Goal: Information Seeking & Learning: Learn about a topic

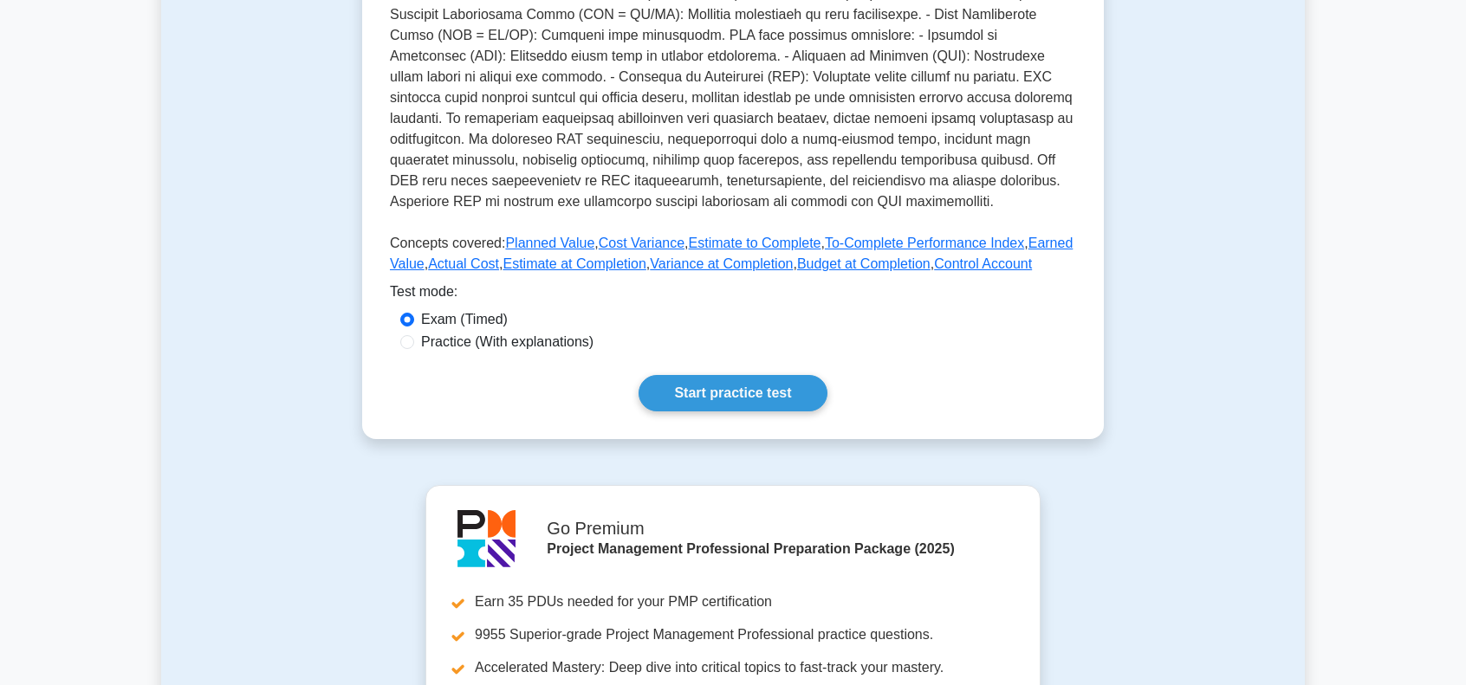
scroll to position [520, 0]
click at [727, 391] on link "Start practice test" at bounding box center [733, 391] width 188 height 36
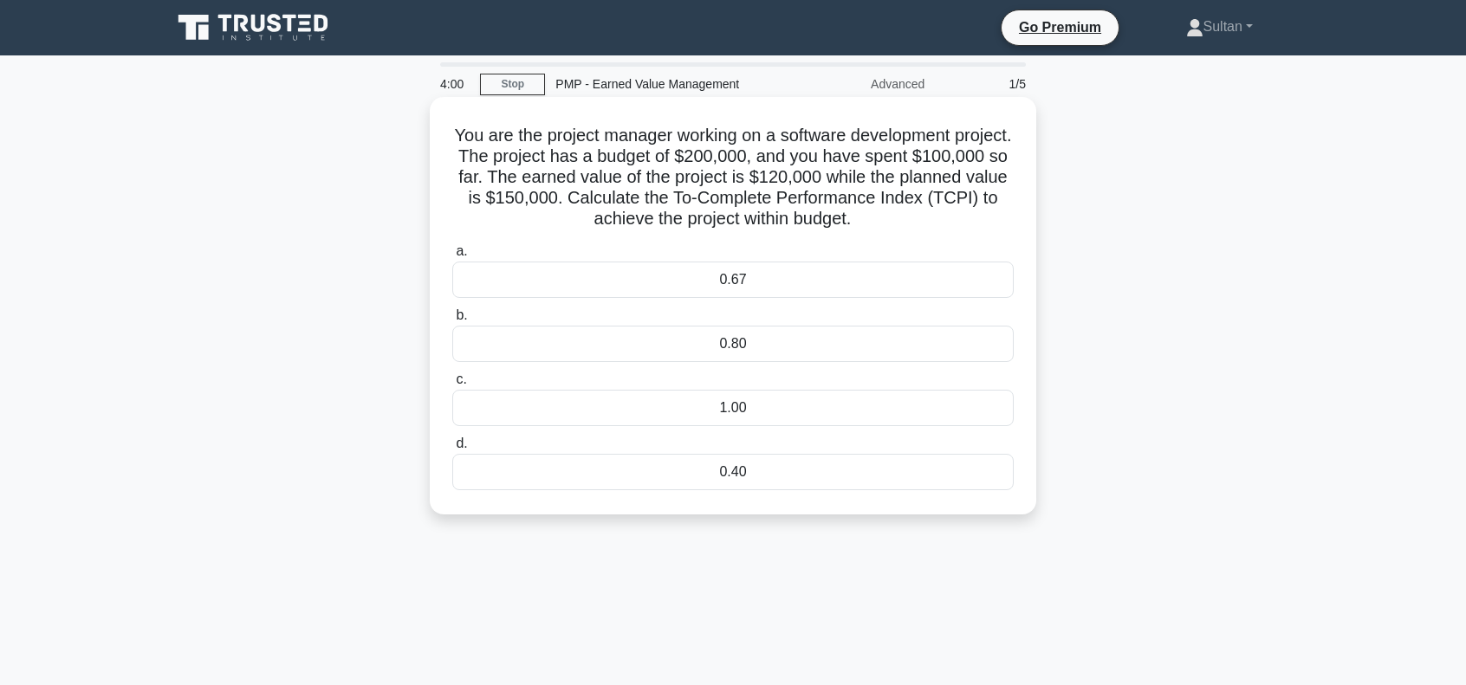
click at [707, 353] on div "0.80" at bounding box center [732, 344] width 561 height 36
click at [452, 321] on input "b. 0.80" at bounding box center [452, 315] width 0 height 11
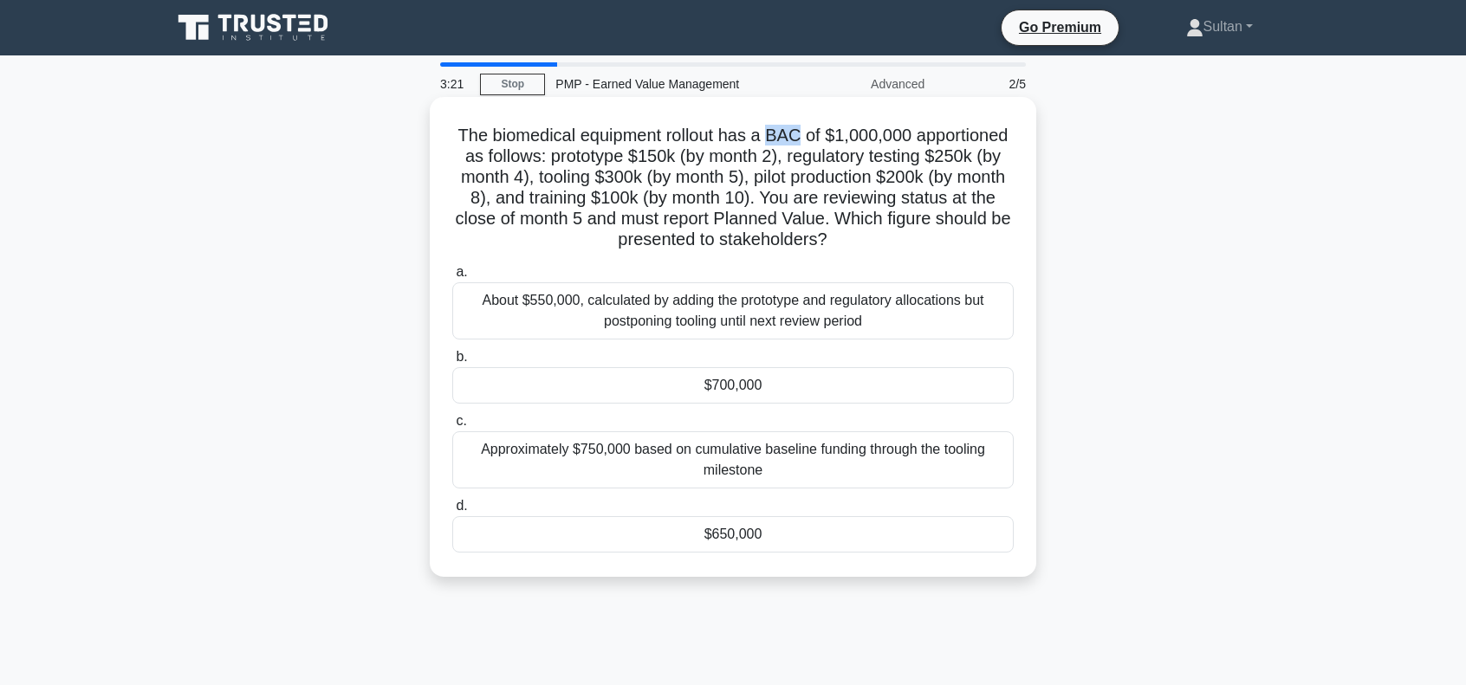
drag, startPoint x: 773, startPoint y: 135, endPoint x: 800, endPoint y: 130, distance: 27.4
click at [800, 130] on h5 "The biomedical equipment rollout has a BAC of $1,000,000 apportioned as follows…" at bounding box center [733, 188] width 565 height 127
click at [704, 391] on div "$700,000" at bounding box center [732, 385] width 561 height 36
click at [452, 363] on input "b. $700,000" at bounding box center [452, 357] width 0 height 11
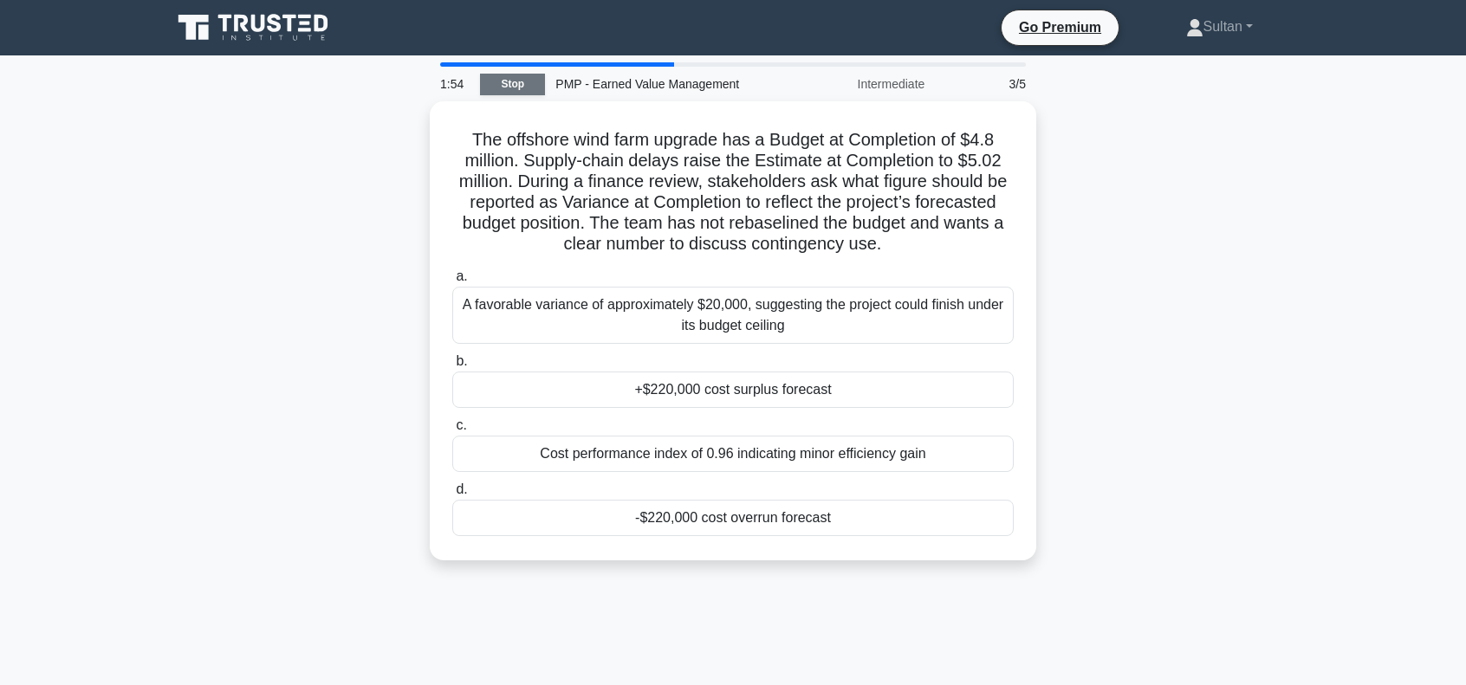
click at [492, 91] on link "Stop" at bounding box center [512, 85] width 65 height 22
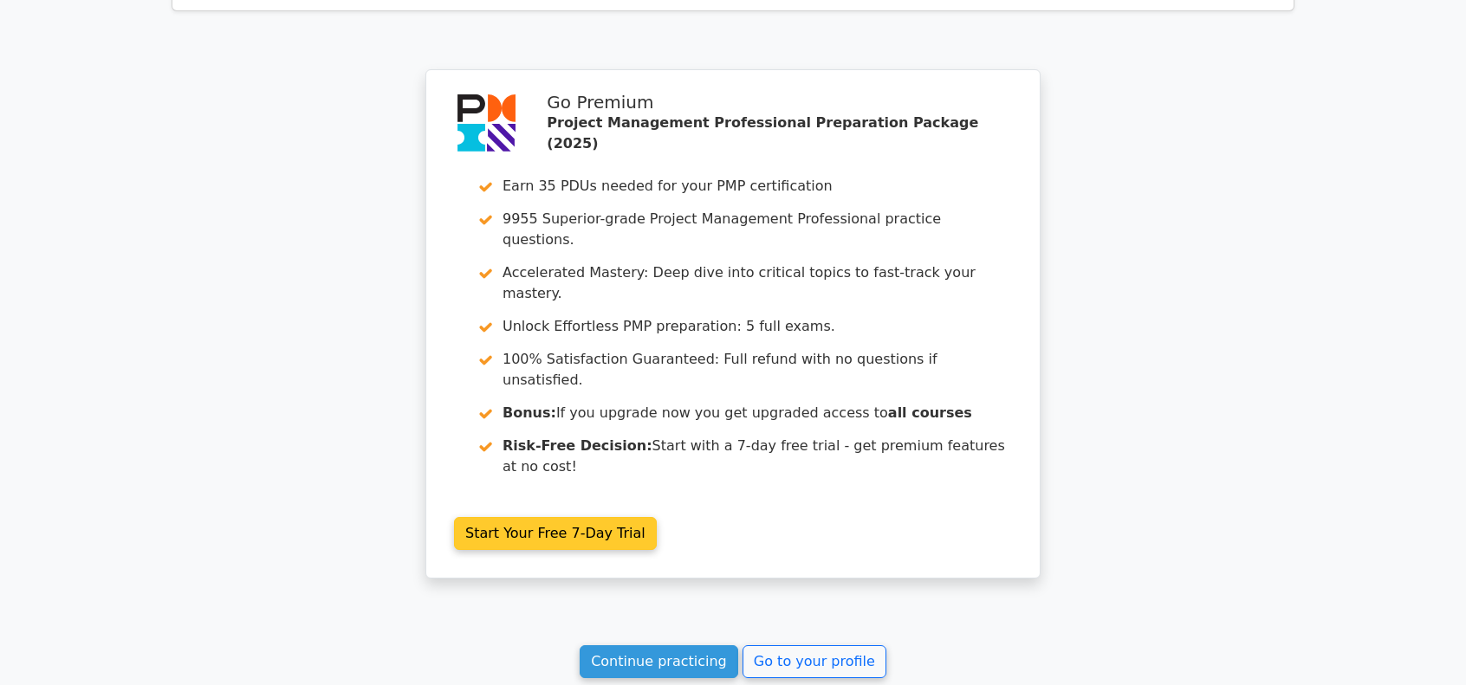
scroll to position [2579, 0]
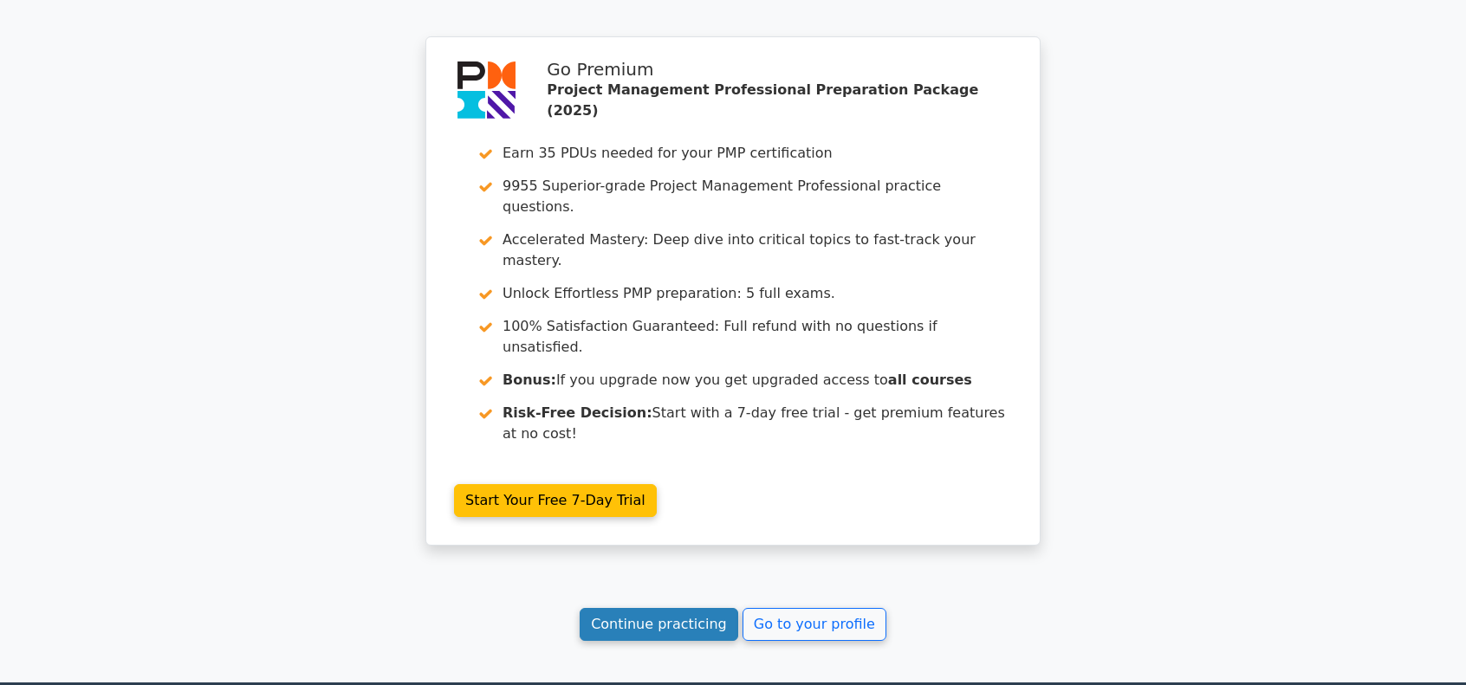
click at [666, 608] on link "Continue practicing" at bounding box center [659, 624] width 159 height 33
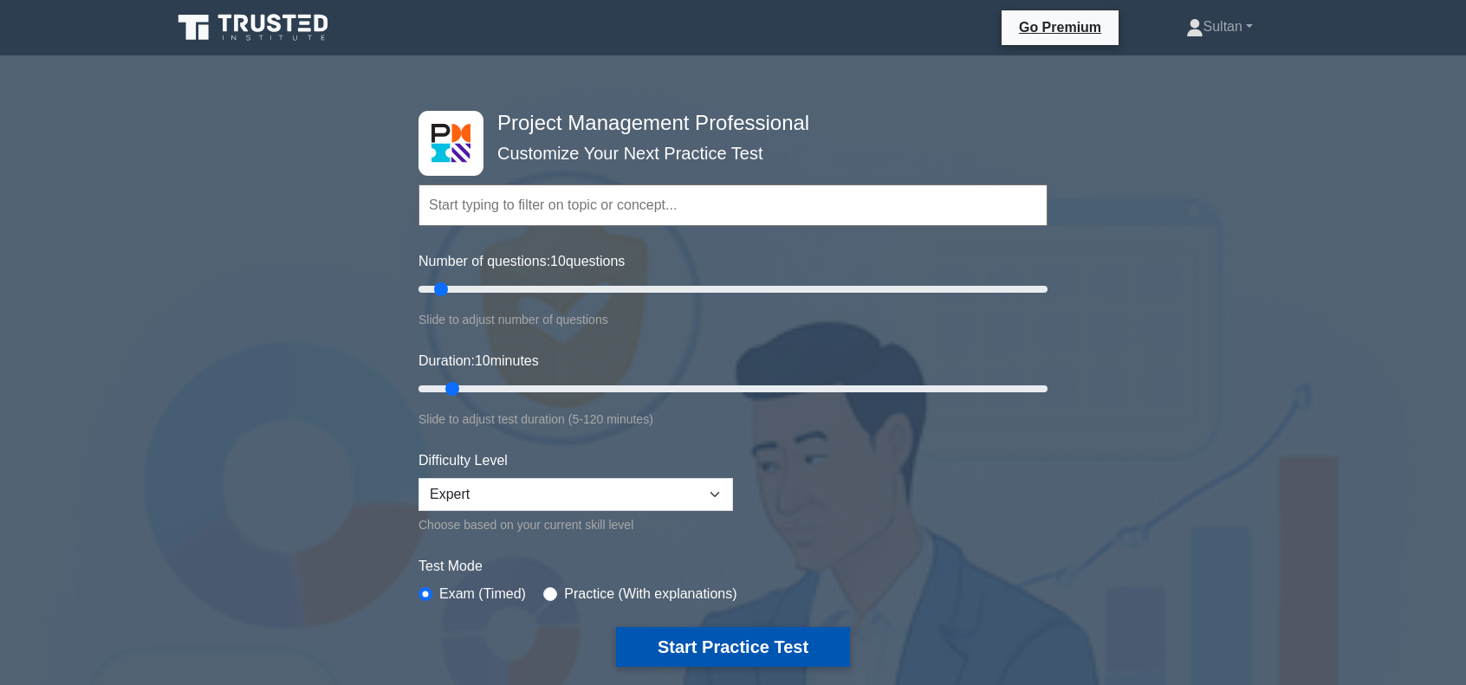
click at [688, 638] on button "Start Practice Test" at bounding box center [733, 647] width 234 height 40
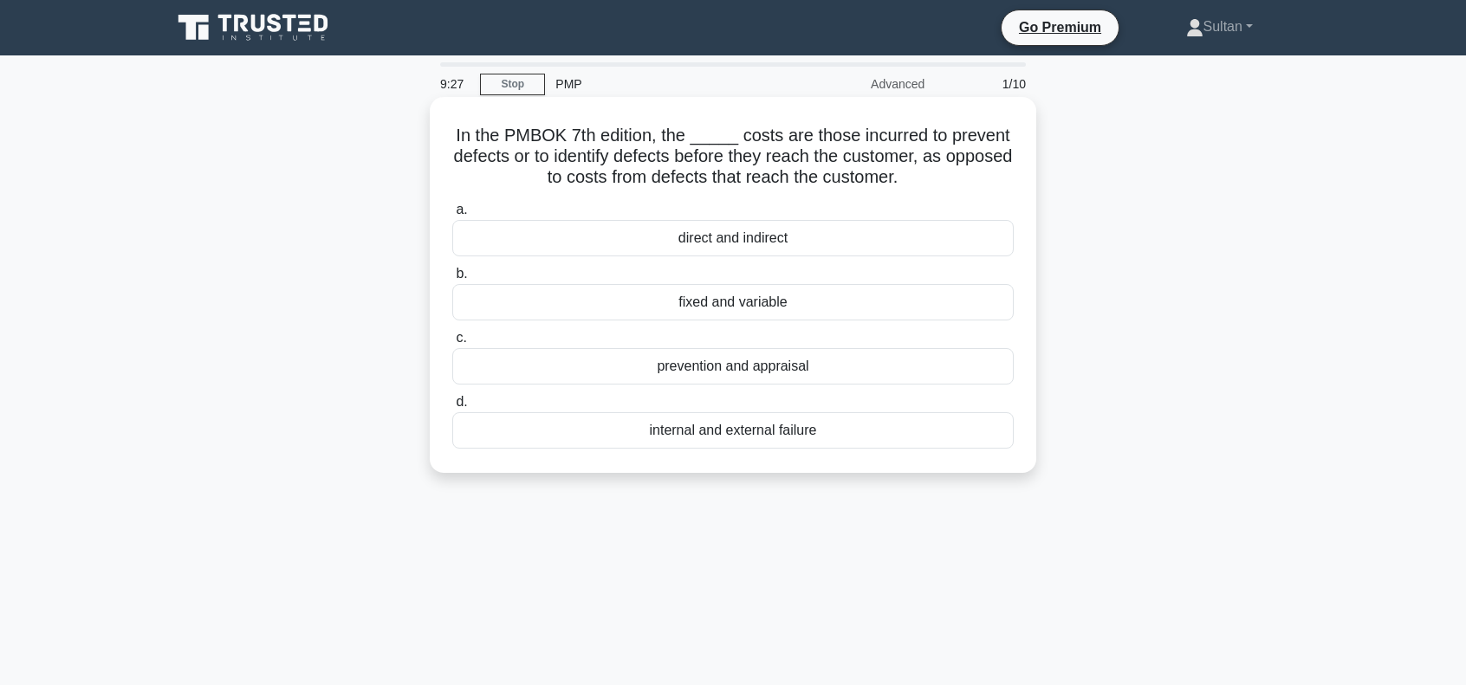
click at [709, 374] on div "prevention and appraisal" at bounding box center [732, 366] width 561 height 36
click at [452, 344] on input "c. prevention and appraisal" at bounding box center [452, 338] width 0 height 11
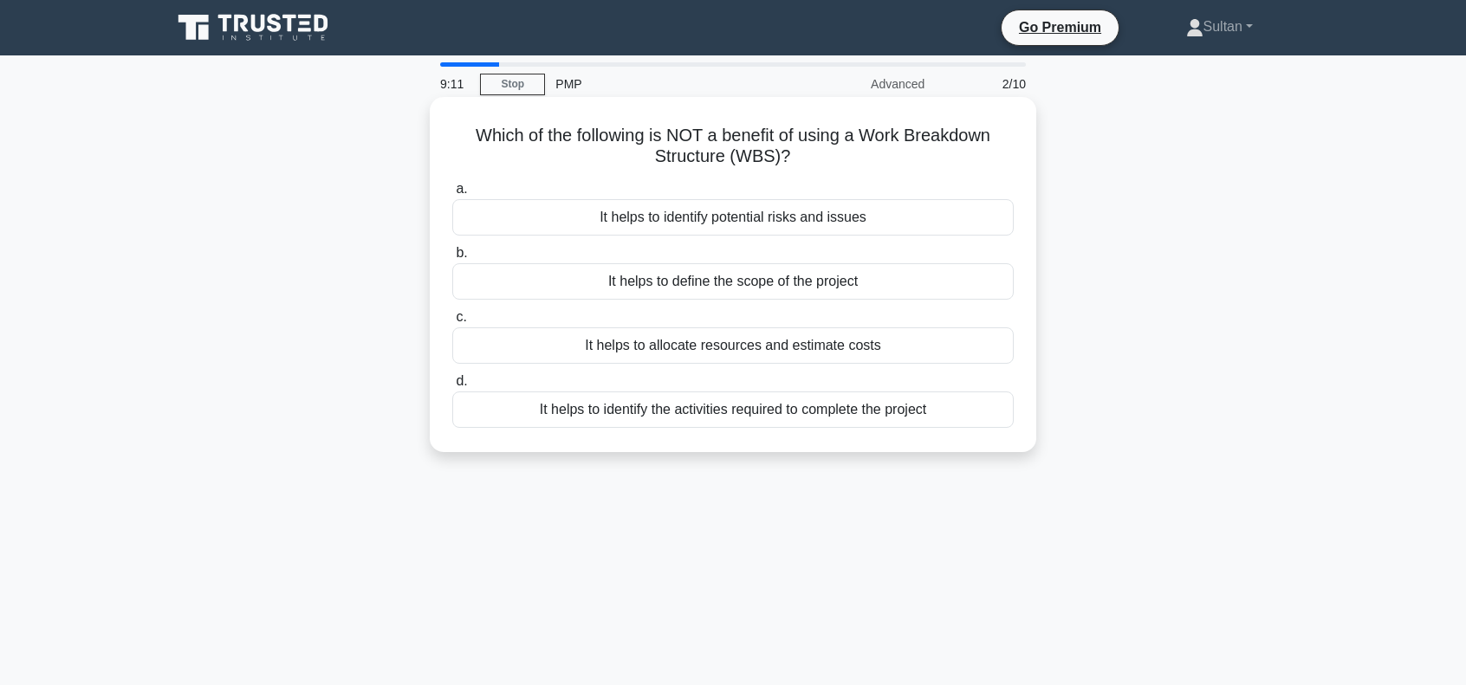
click at [689, 287] on div "It helps to define the scope of the project" at bounding box center [732, 281] width 561 height 36
click at [452, 259] on input "b. It helps to define the scope of the project" at bounding box center [452, 253] width 0 height 11
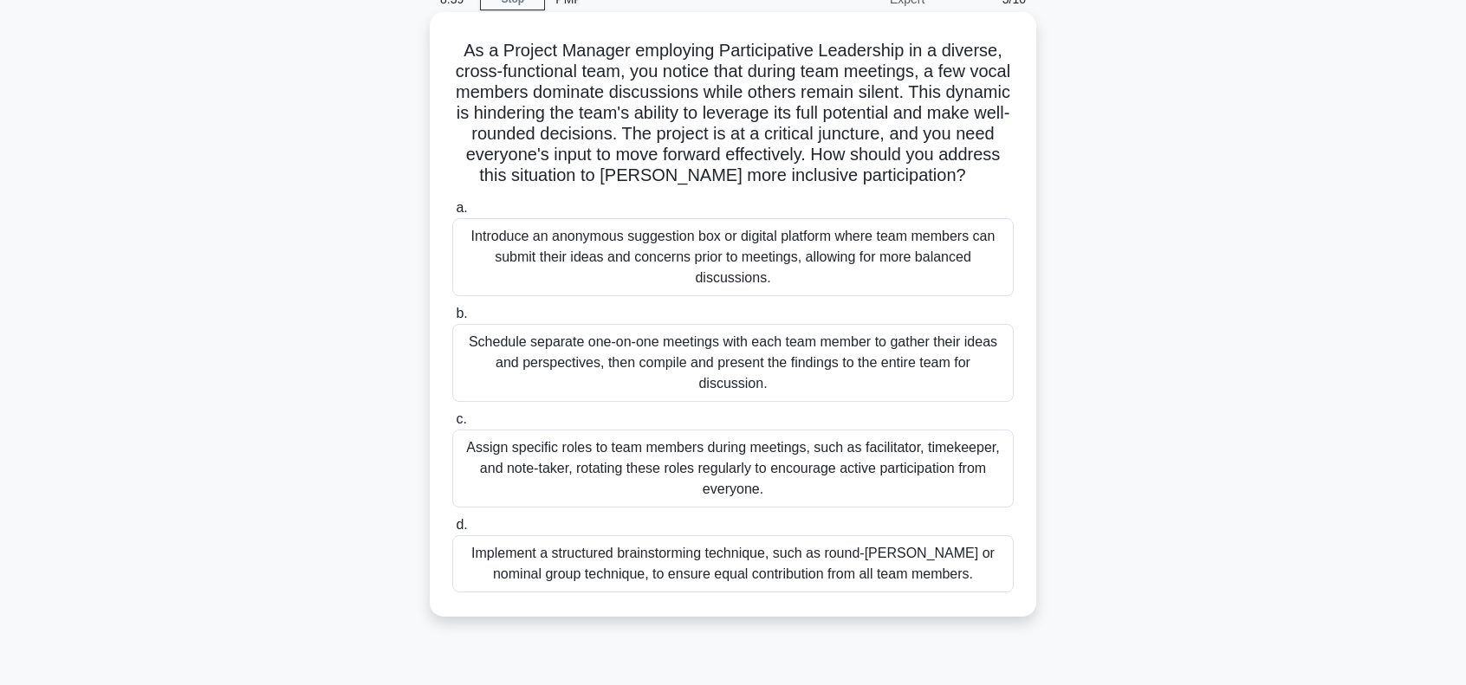
scroll to position [87, 0]
click at [684, 576] on div "Implement a structured brainstorming technique, such as round-robin or nominal …" at bounding box center [732, 562] width 561 height 57
click at [452, 529] on input "d. Implement a structured brainstorming technique, such as round-robin or nomin…" at bounding box center [452, 523] width 0 height 11
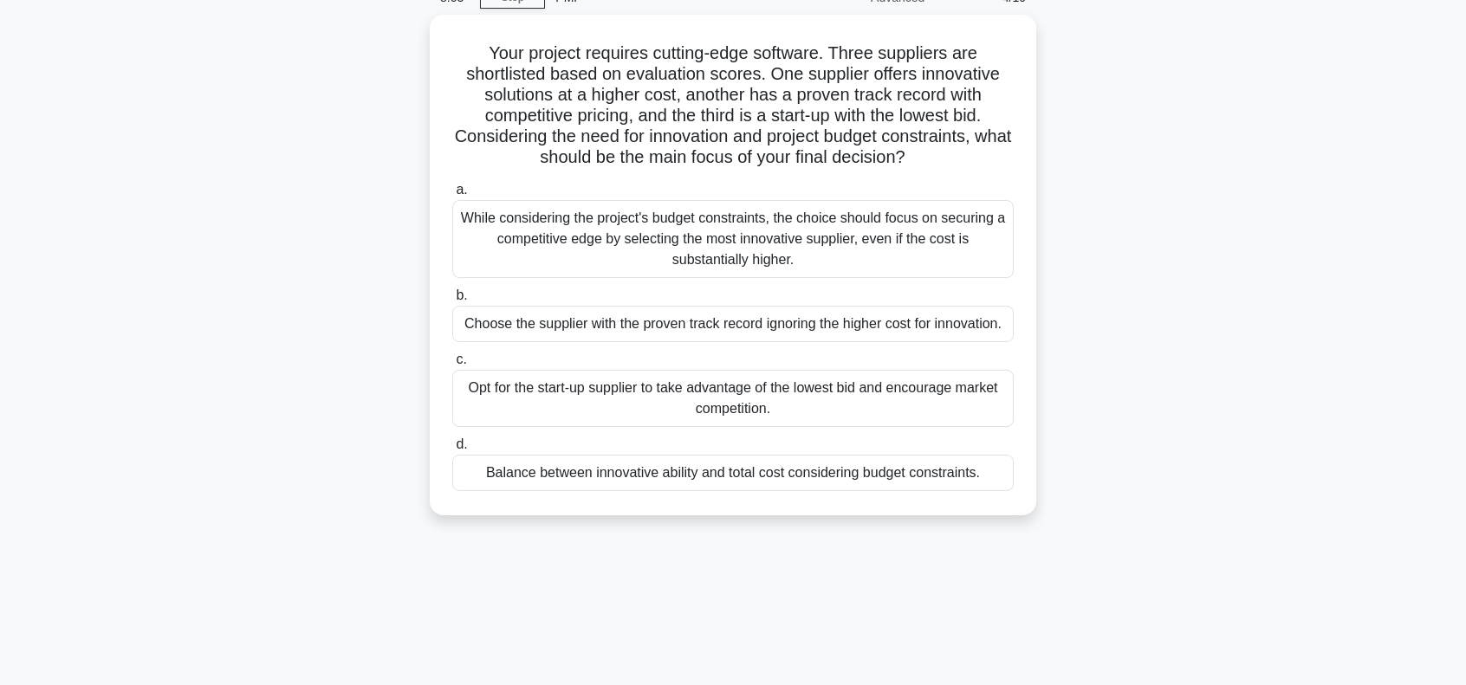
scroll to position [0, 0]
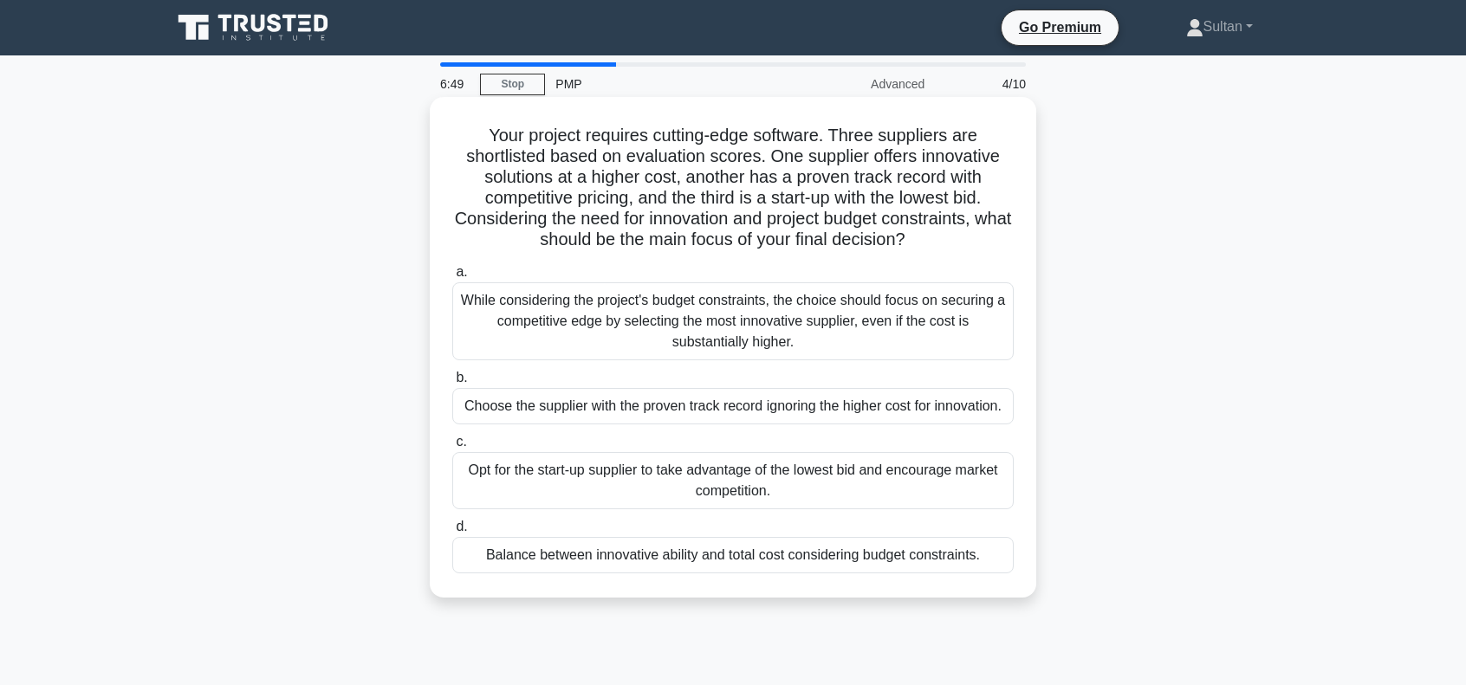
click at [581, 561] on div "Balance between innovative ability and total cost considering budget constraint…" at bounding box center [732, 555] width 561 height 36
click at [452, 533] on input "d. Balance between innovative ability and total cost considering budget constra…" at bounding box center [452, 527] width 0 height 11
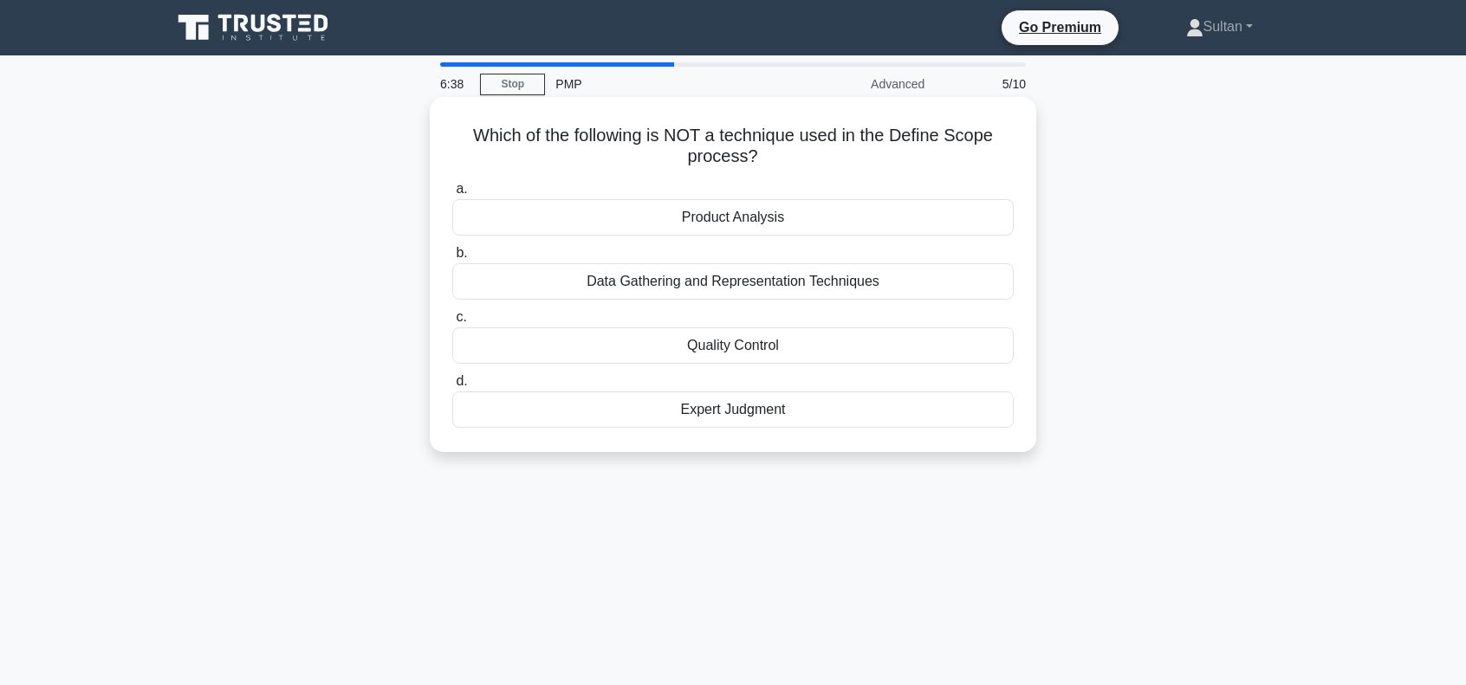
click at [736, 347] on div "Quality Control" at bounding box center [732, 346] width 561 height 36
click at [452, 323] on input "c. Quality Control" at bounding box center [452, 317] width 0 height 11
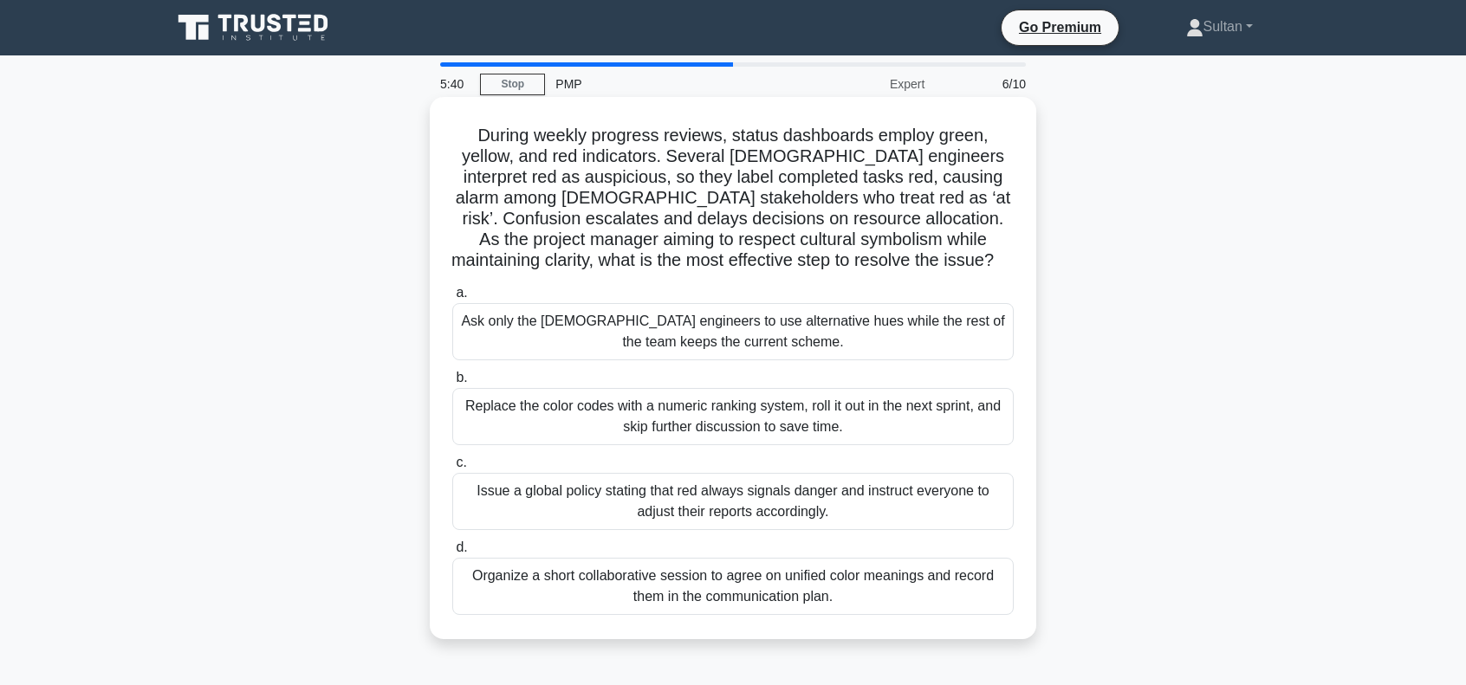
click at [623, 589] on div "Organize a short collaborative session to agree on unified color meanings and r…" at bounding box center [732, 586] width 561 height 57
click at [452, 554] on input "d. Organize a short collaborative session to agree on unified color meanings an…" at bounding box center [452, 547] width 0 height 11
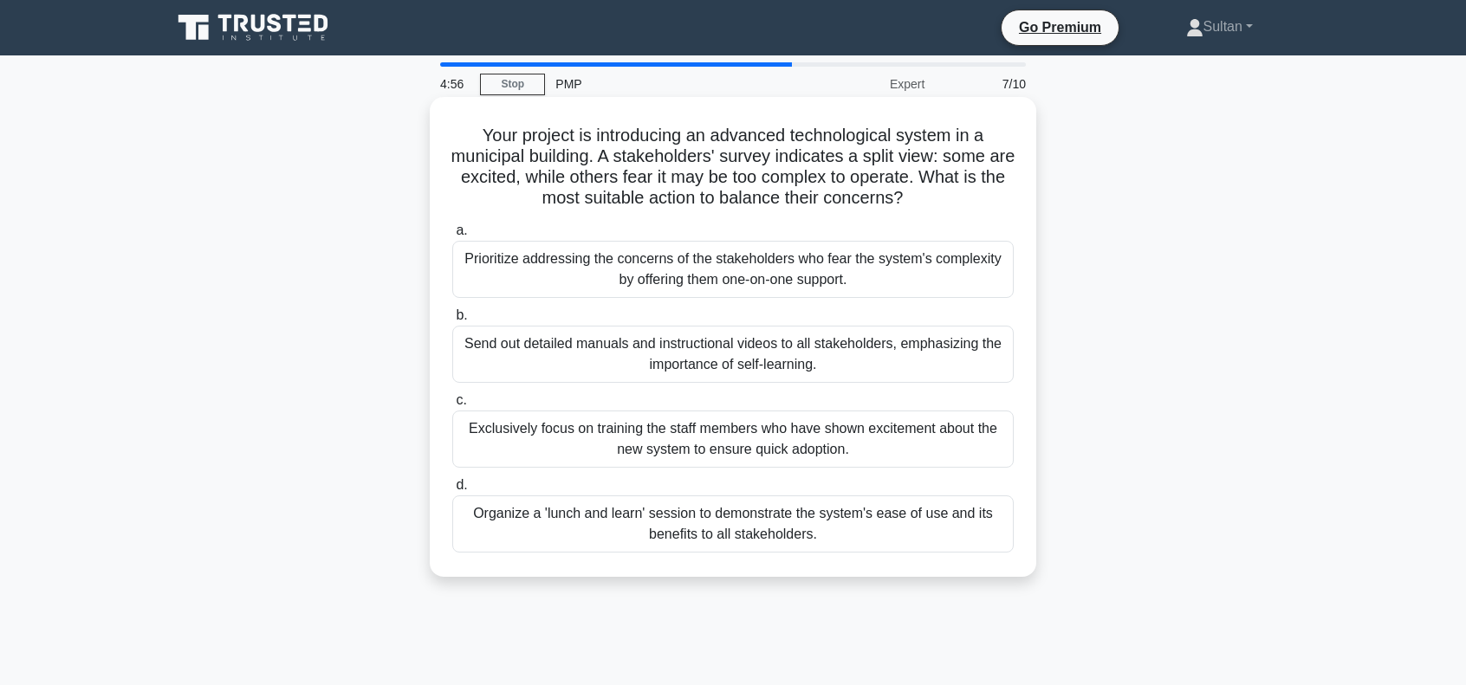
click at [706, 540] on div "Organize a 'lunch and learn' session to demonstrate the system's ease of use an…" at bounding box center [732, 524] width 561 height 57
click at [452, 491] on input "d. Organize a 'lunch and learn' session to demonstrate the system's ease of use…" at bounding box center [452, 485] width 0 height 11
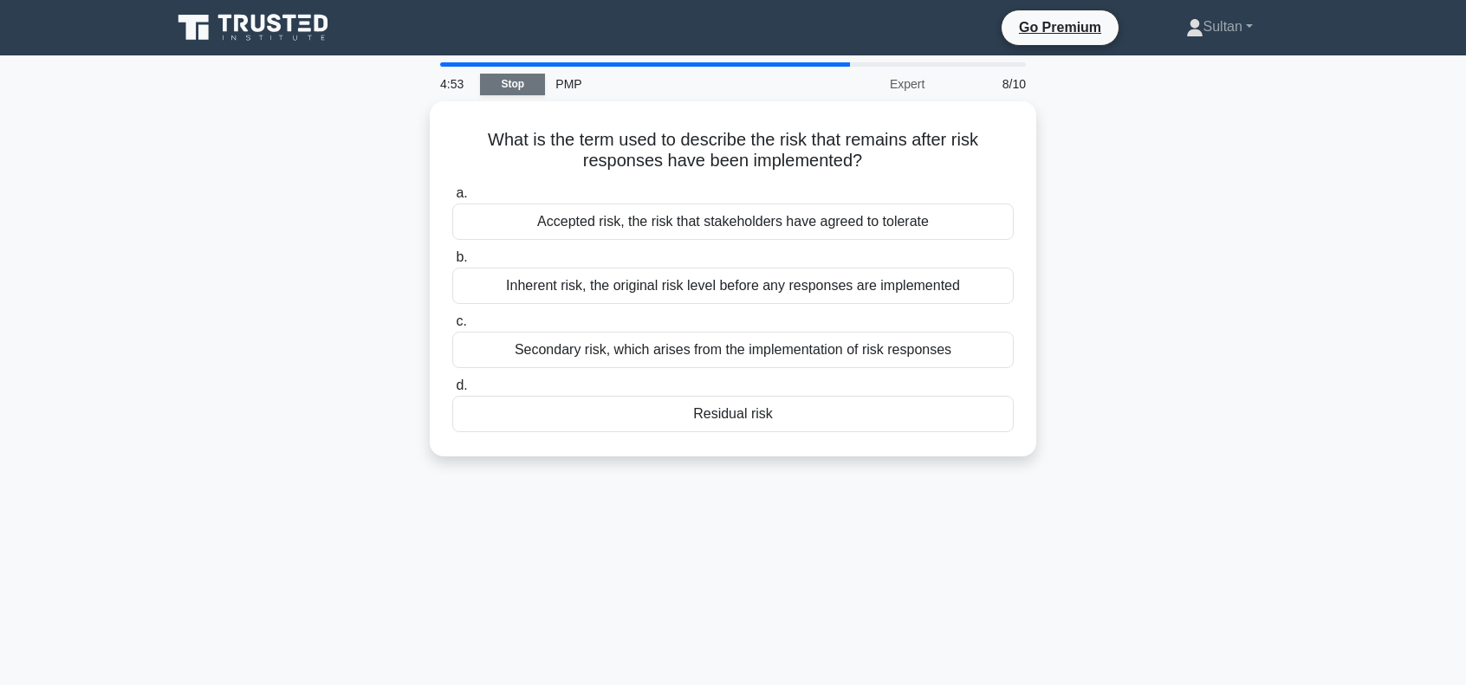
click at [503, 91] on link "Stop" at bounding box center [512, 85] width 65 height 22
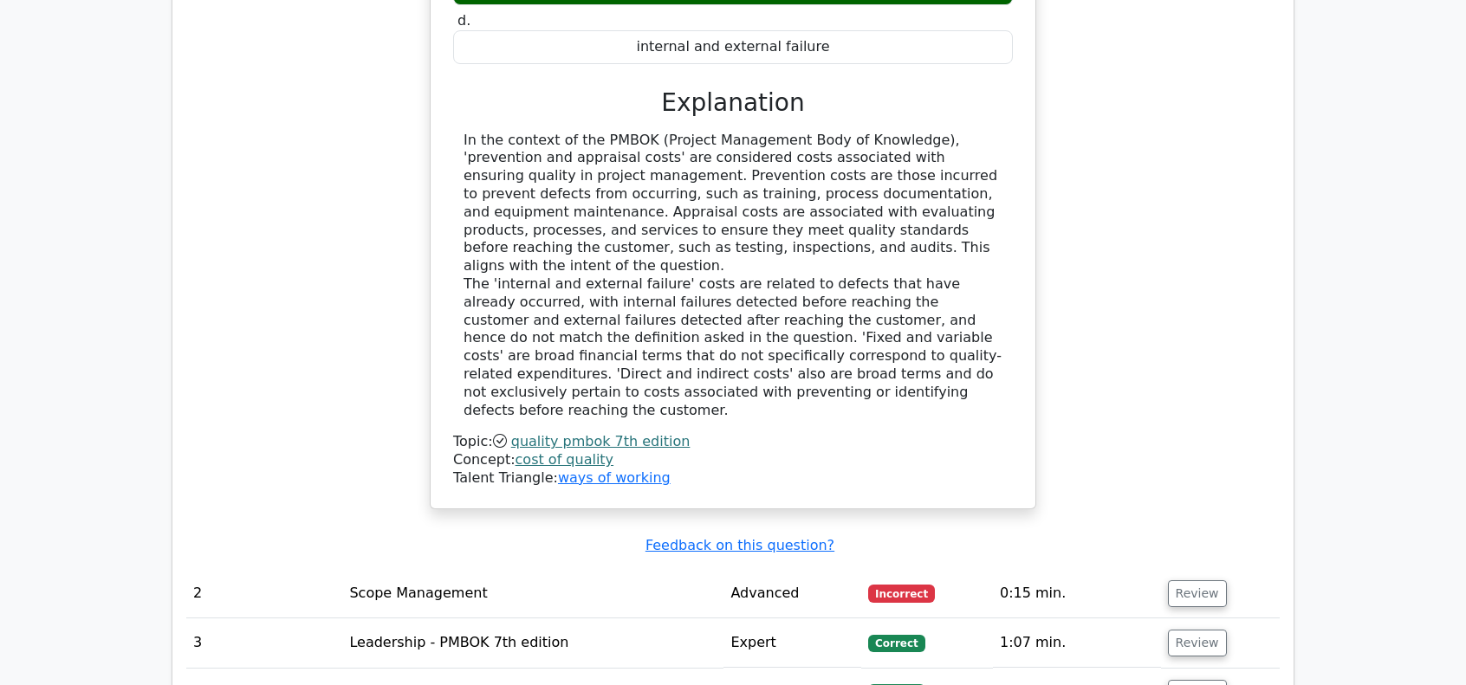
scroll to position [1993, 0]
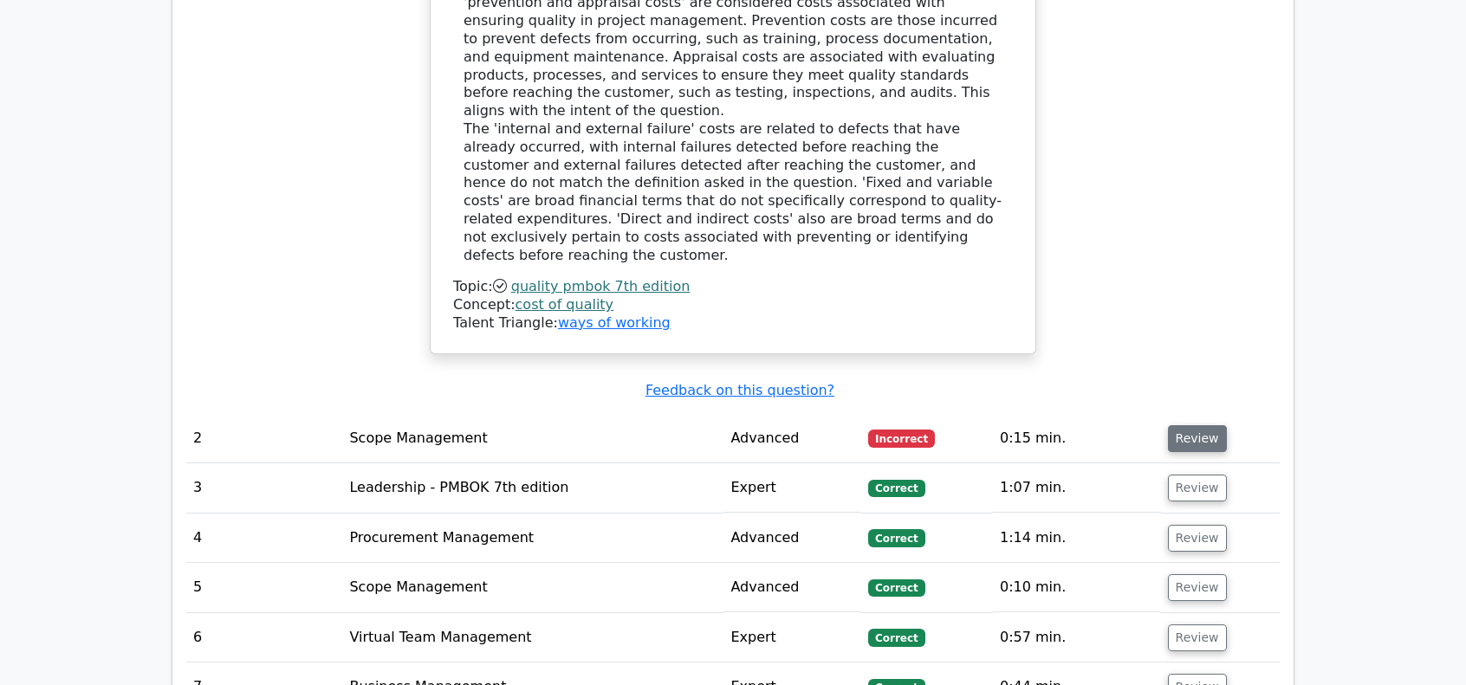
click at [1197, 425] on button "Review" at bounding box center [1197, 438] width 59 height 27
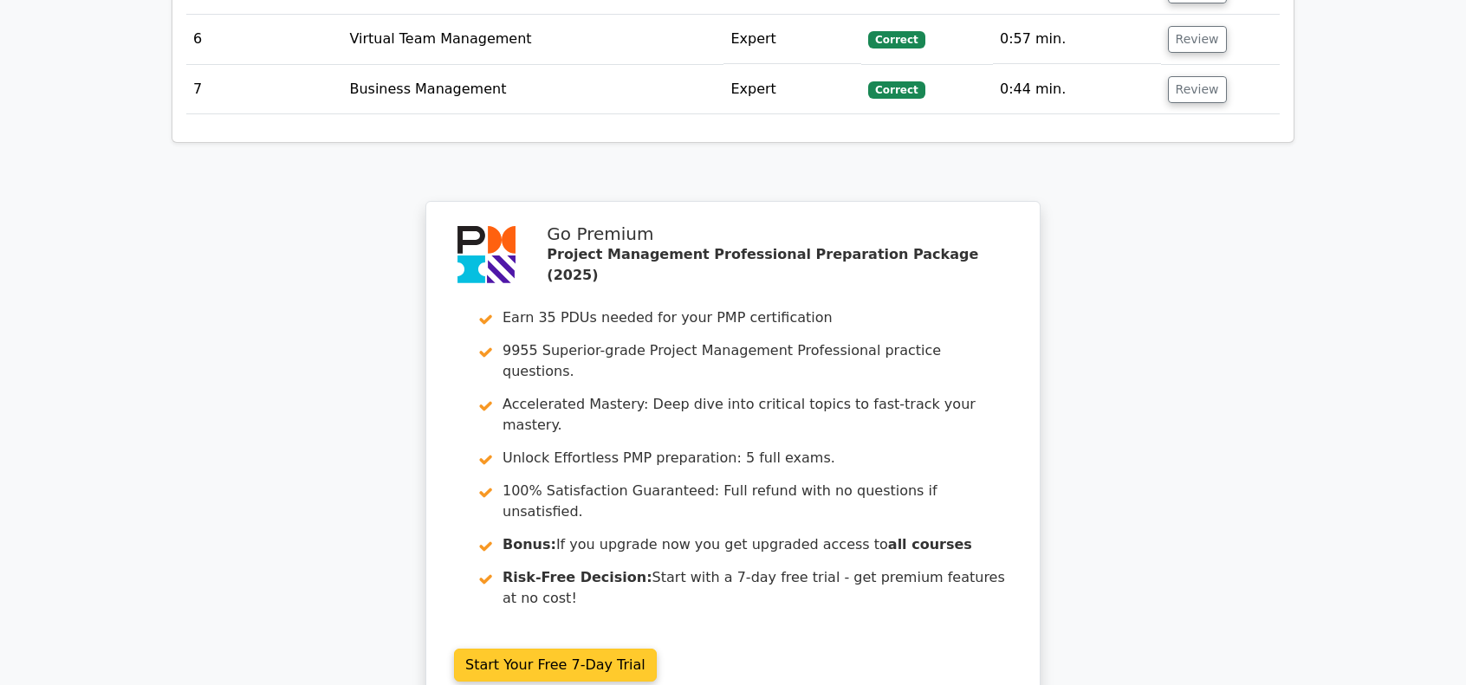
scroll to position [3375, 0]
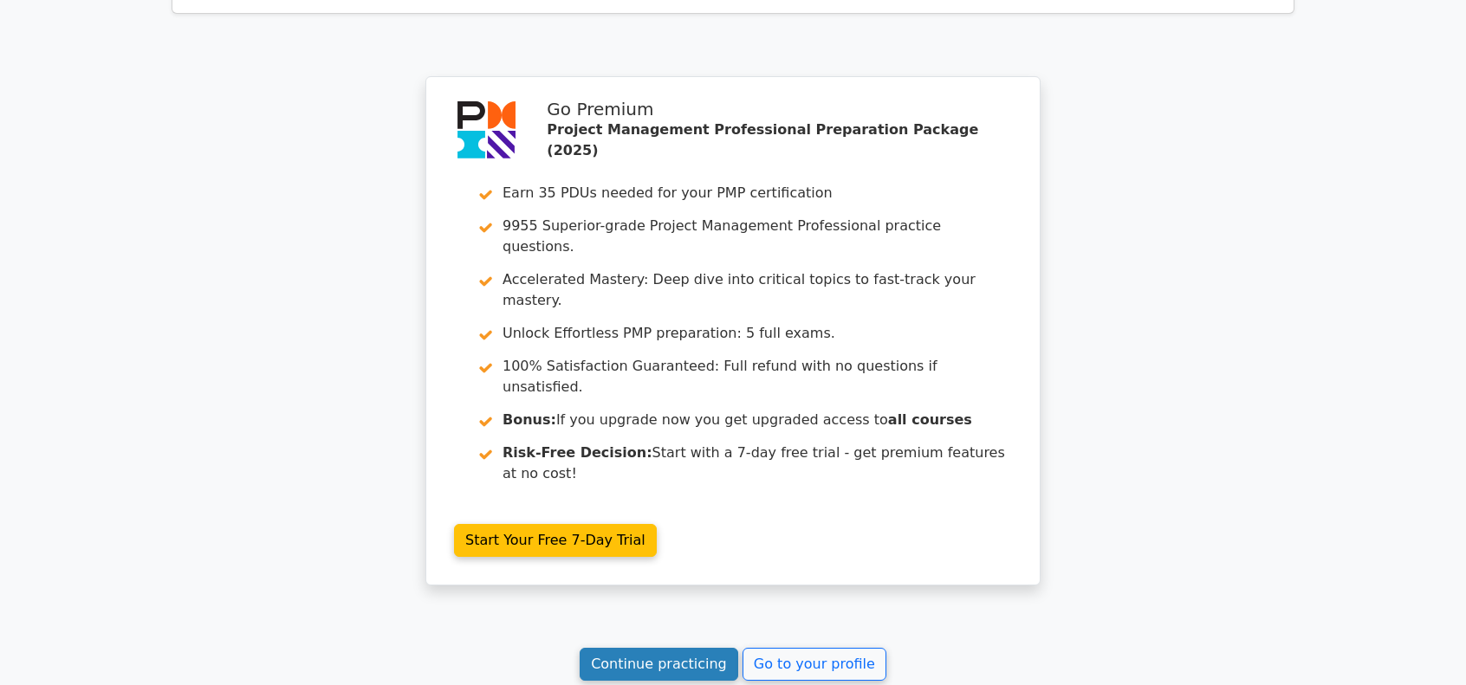
click at [643, 648] on link "Continue practicing" at bounding box center [659, 664] width 159 height 33
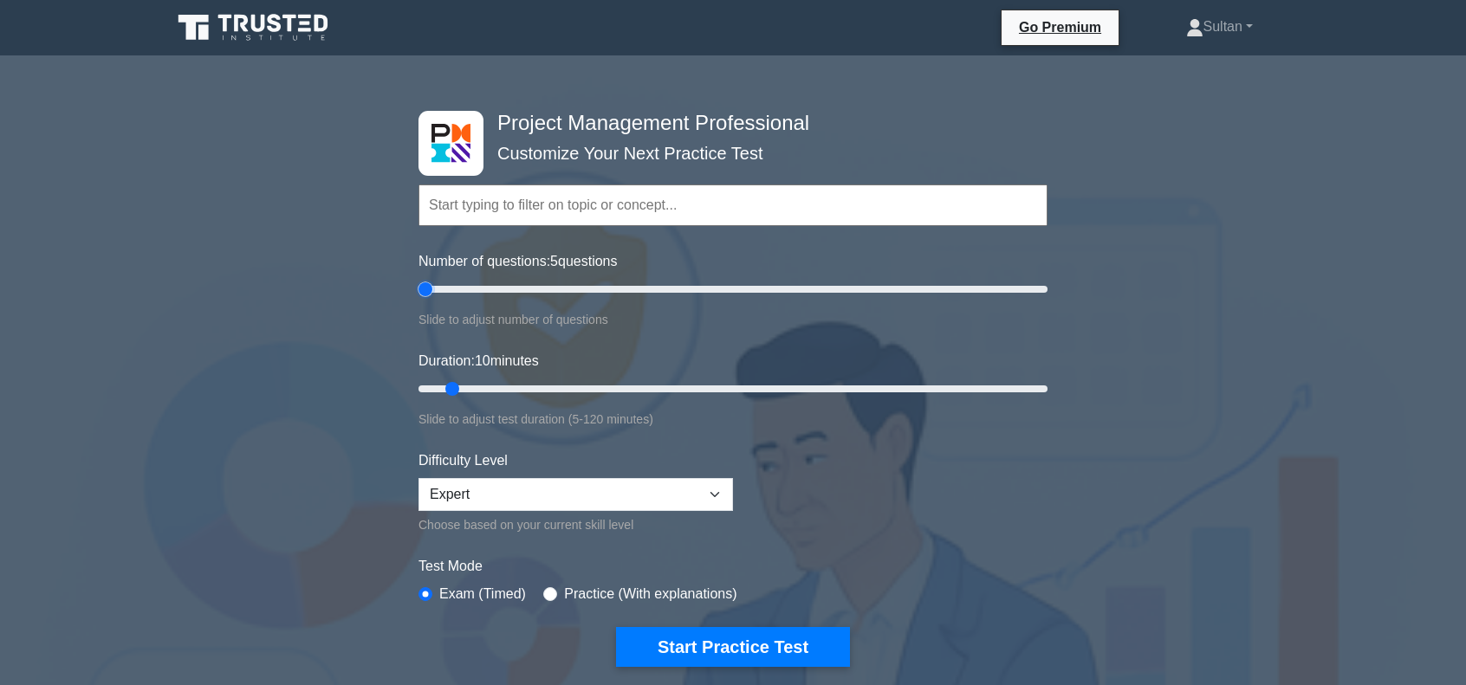
drag, startPoint x: 439, startPoint y: 287, endPoint x: 431, endPoint y: 292, distance: 9.4
type input "5"
click at [431, 292] on input "Number of questions: 5 questions" at bounding box center [732, 289] width 629 height 21
drag, startPoint x: 452, startPoint y: 384, endPoint x: 435, endPoint y: 384, distance: 17.3
type input "5"
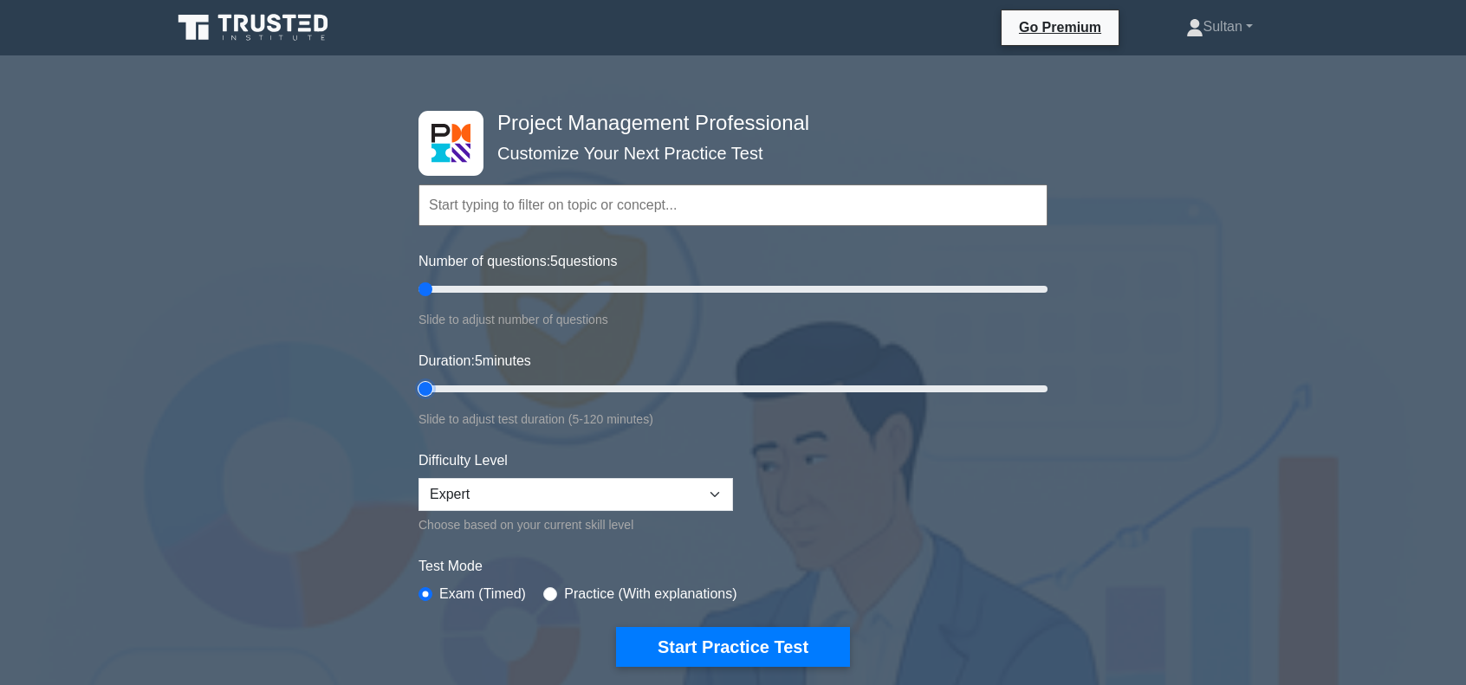
click at [435, 384] on input "Duration: 5 minutes" at bounding box center [732, 389] width 629 height 21
click at [697, 649] on button "Start Practice Test" at bounding box center [733, 647] width 234 height 40
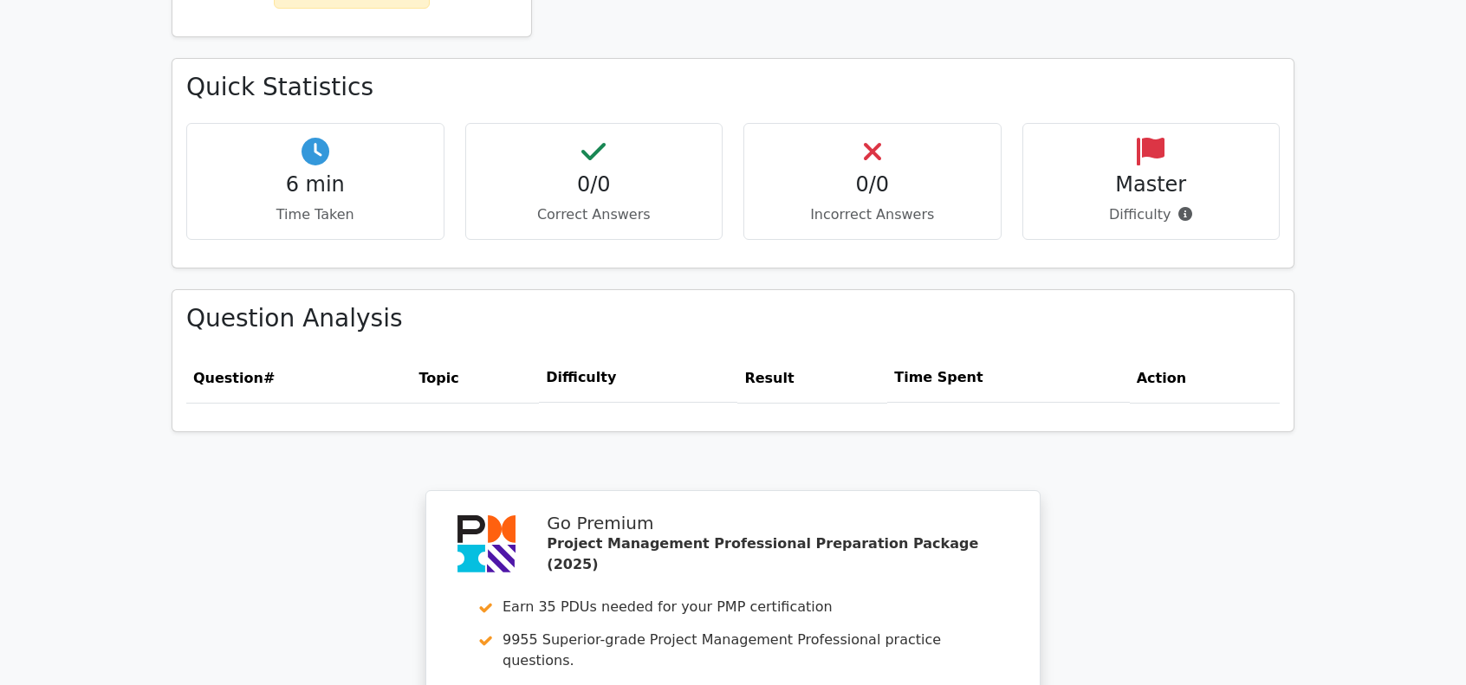
scroll to position [1386, 0]
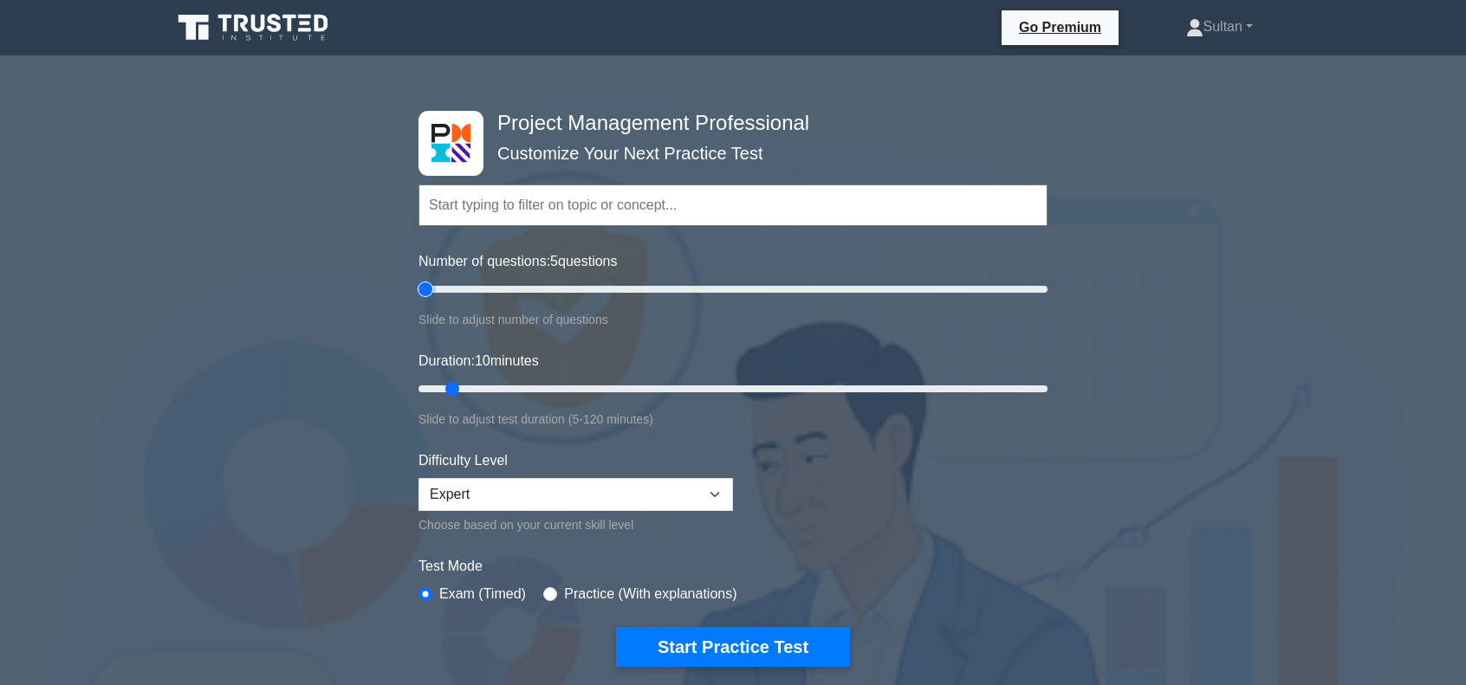
drag, startPoint x: 441, startPoint y: 288, endPoint x: 429, endPoint y: 290, distance: 12.4
type input "5"
click at [429, 290] on input "Number of questions: 5 questions" at bounding box center [732, 289] width 629 height 21
drag, startPoint x: 455, startPoint y: 391, endPoint x: 435, endPoint y: 391, distance: 19.9
type input "5"
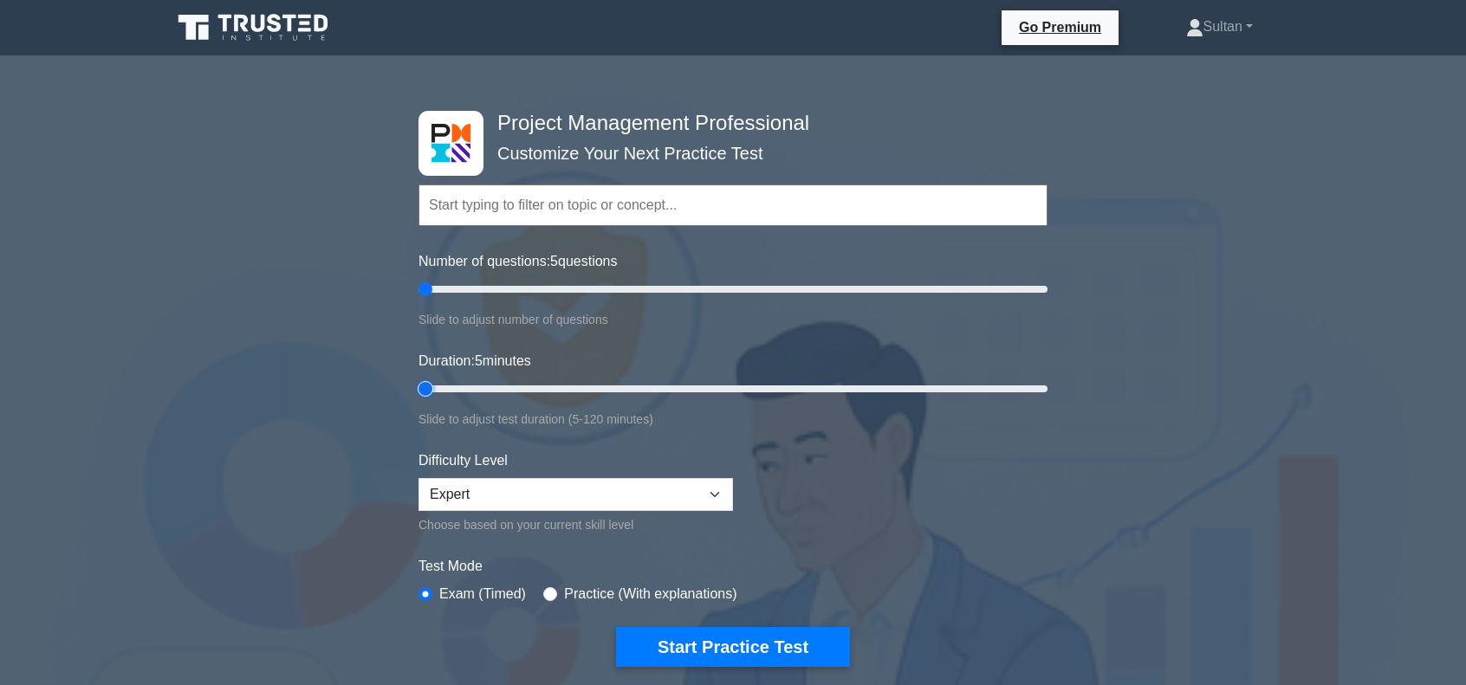
click at [435, 391] on input "Duration: 5 minutes" at bounding box center [732, 389] width 629 height 21
click at [736, 654] on button "Start Practice Test" at bounding box center [733, 647] width 234 height 40
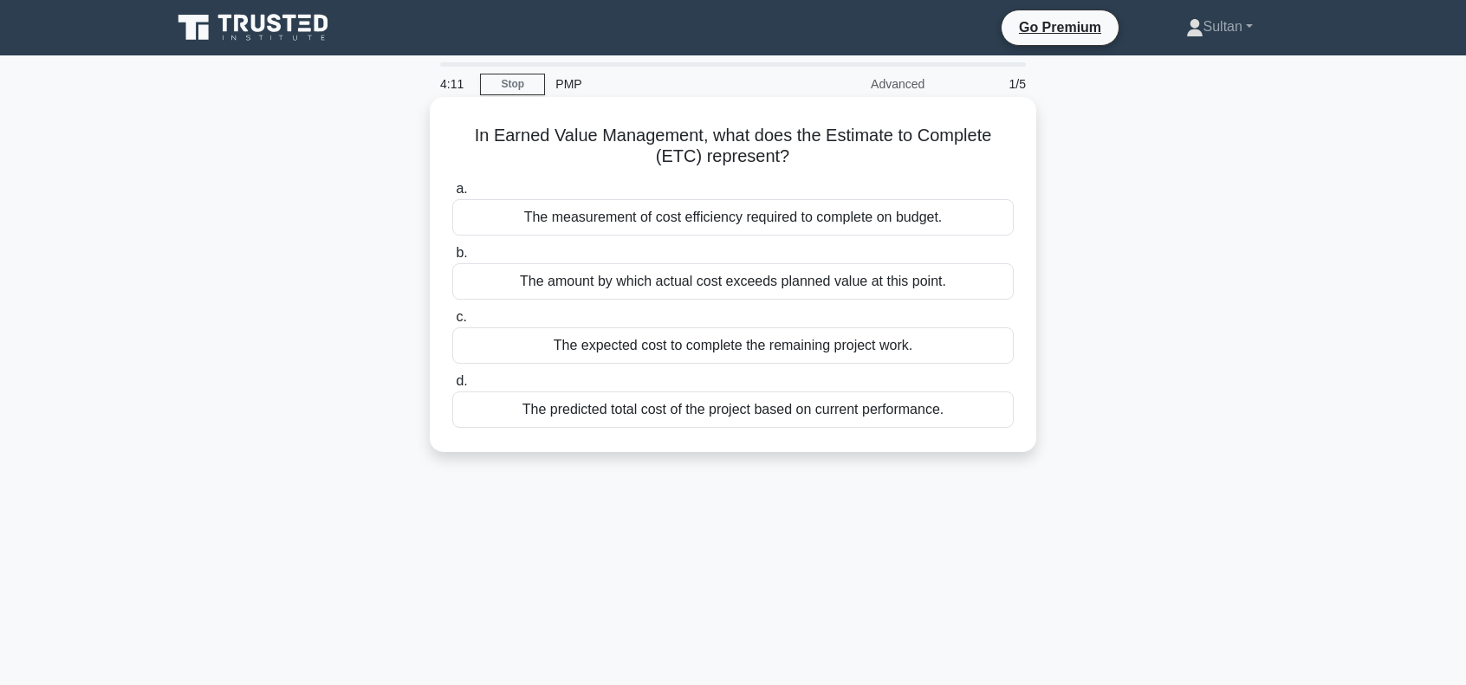
click at [669, 353] on div "The expected cost to complete the remaining project work." at bounding box center [732, 346] width 561 height 36
click at [452, 323] on input "c. The expected cost to complete the remaining project work." at bounding box center [452, 317] width 0 height 11
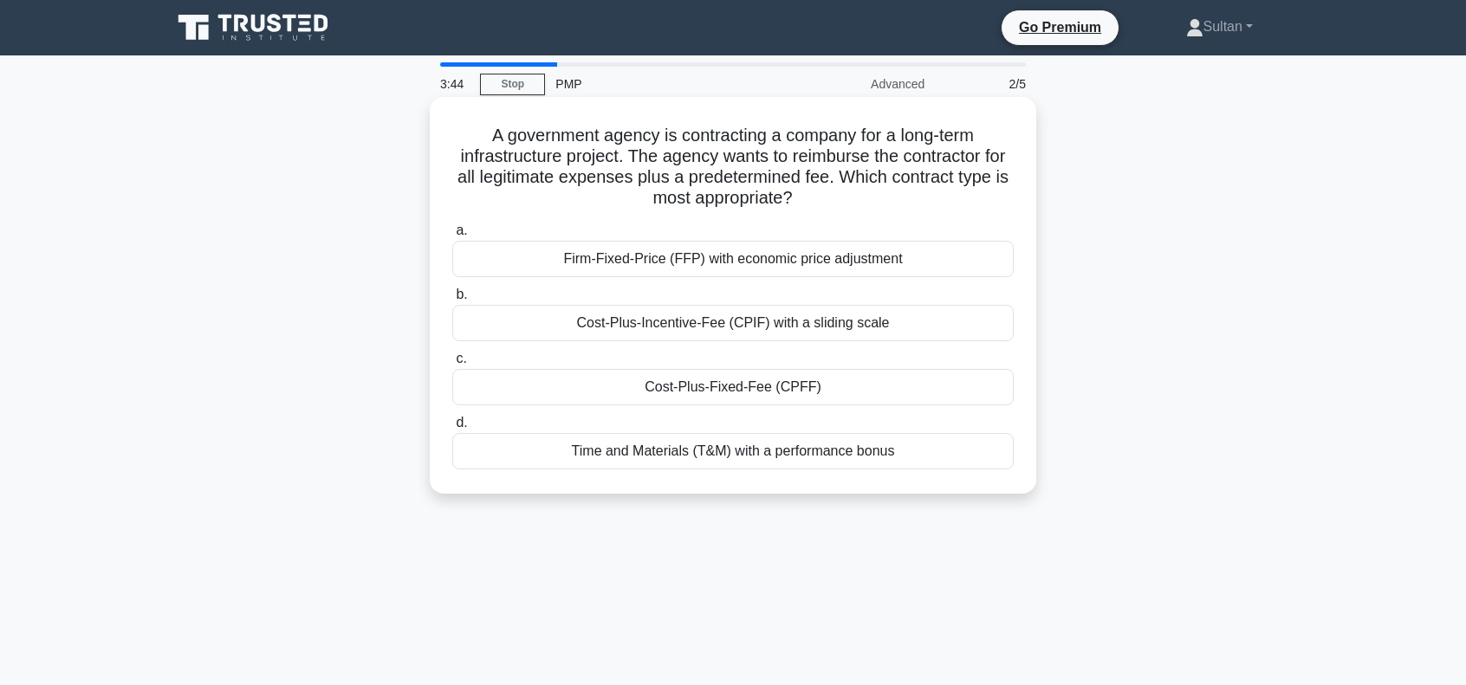
click at [759, 396] on div "Cost-Plus-Fixed-Fee (CPFF)" at bounding box center [732, 387] width 561 height 36
click at [452, 365] on input "c. Cost-Plus-Fixed-Fee (CPFF)" at bounding box center [452, 359] width 0 height 11
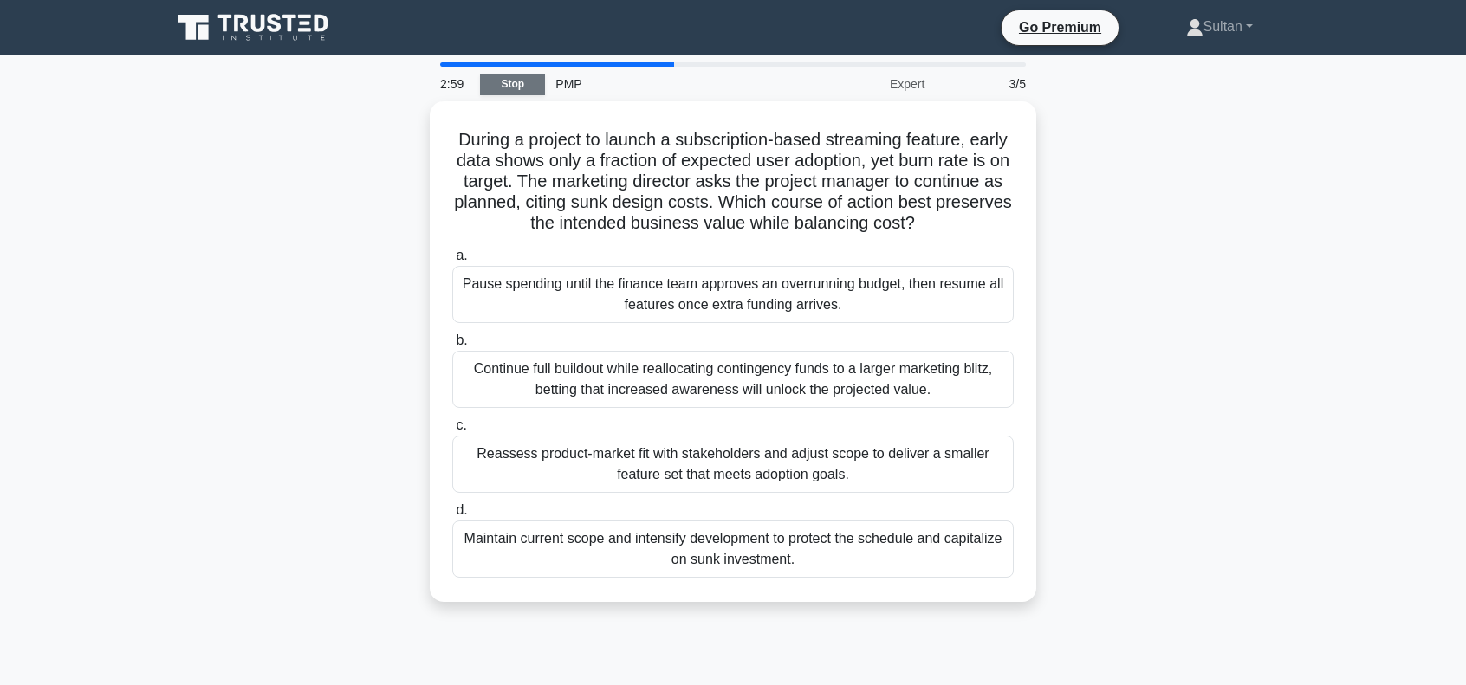
click at [513, 86] on link "Stop" at bounding box center [512, 85] width 65 height 22
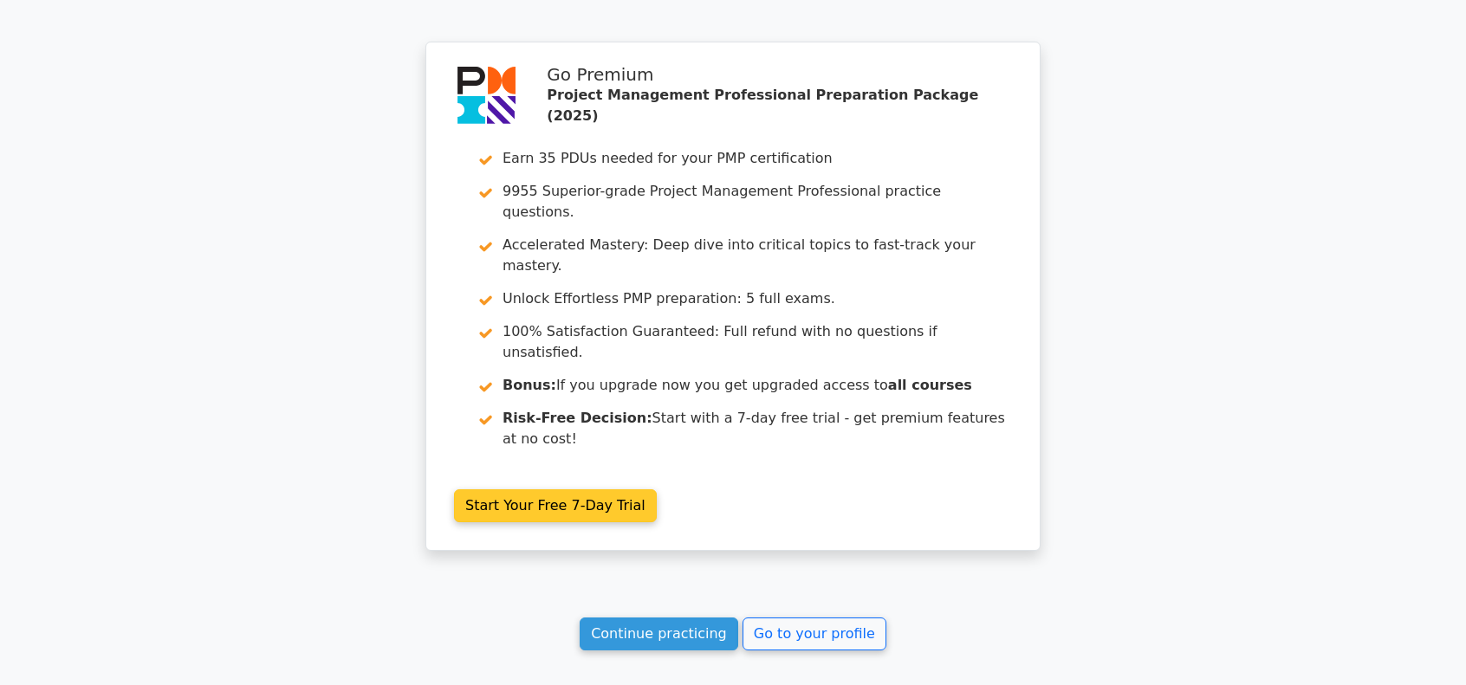
scroll to position [2300, 0]
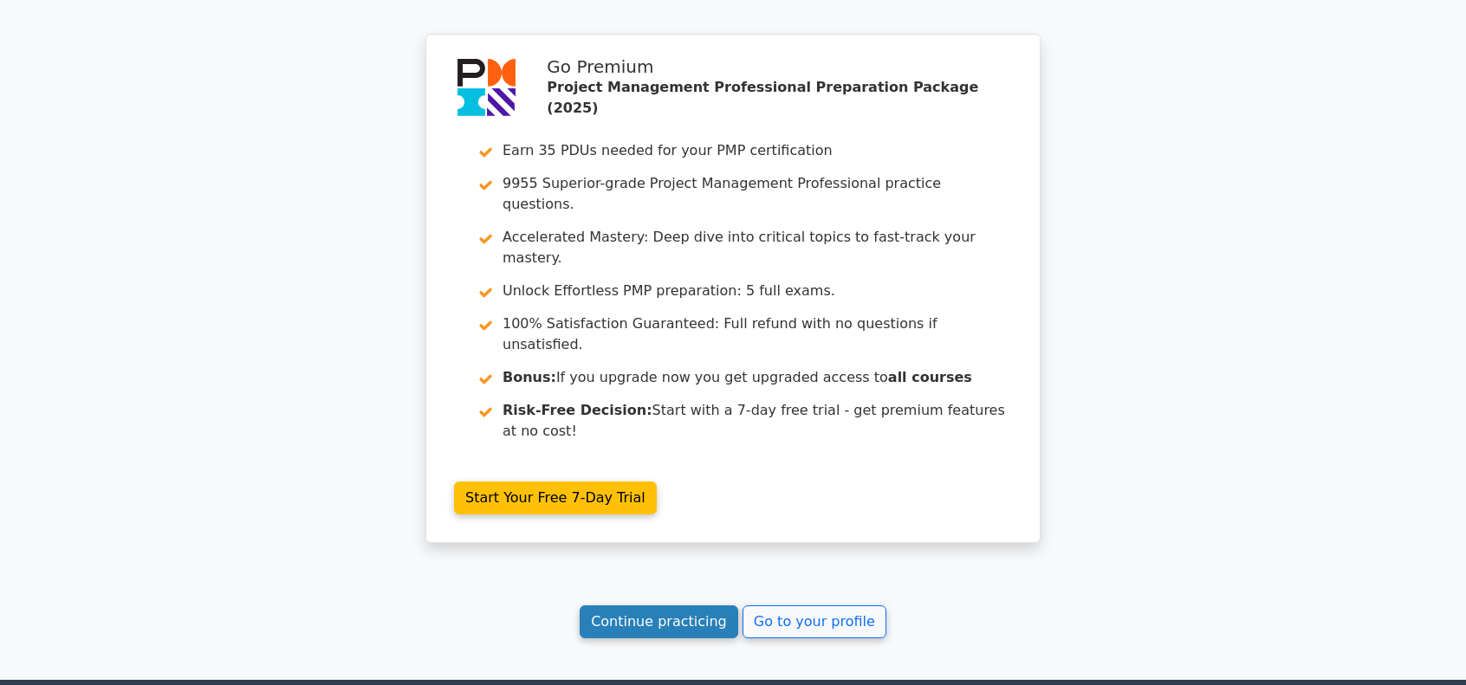
click at [688, 606] on link "Continue practicing" at bounding box center [659, 622] width 159 height 33
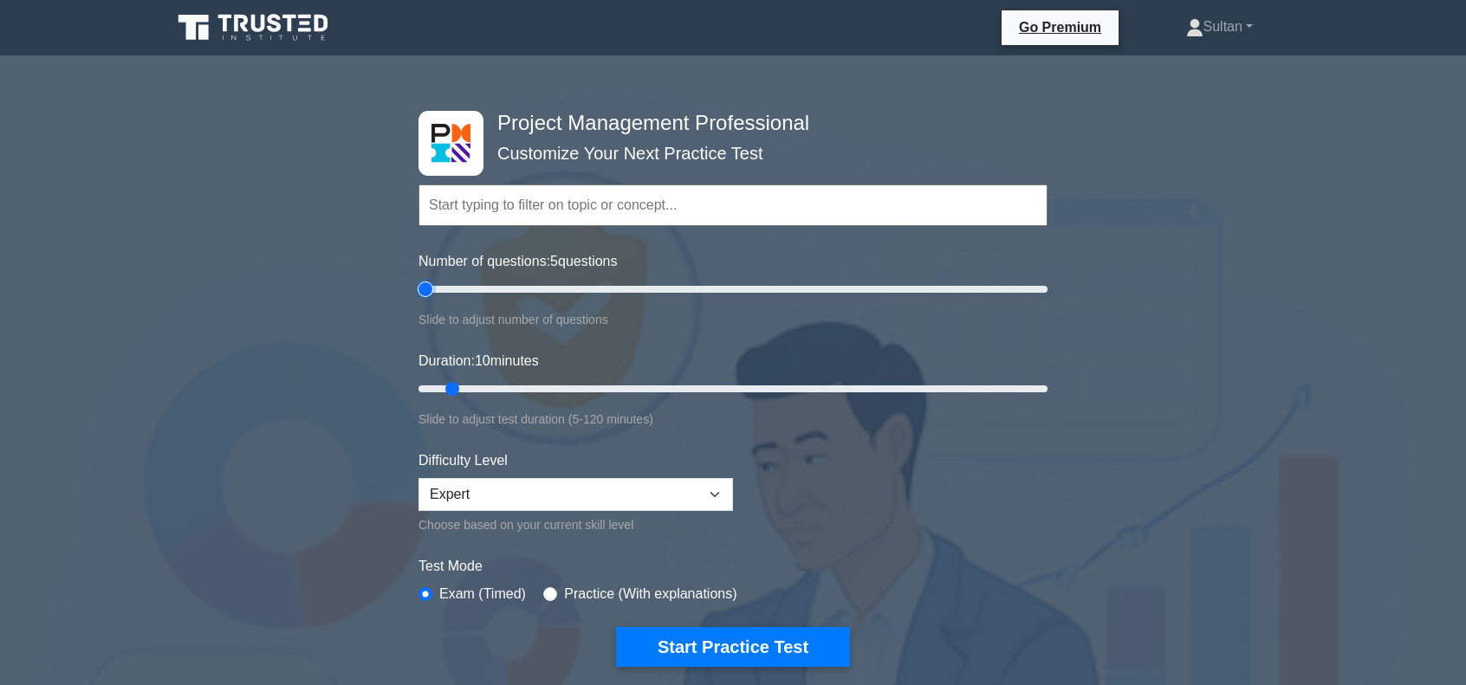
type input "5"
click at [432, 290] on input "Number of questions: 5 questions" at bounding box center [732, 289] width 629 height 21
drag, startPoint x: 456, startPoint y: 384, endPoint x: 434, endPoint y: 390, distance: 22.5
type input "5"
click at [434, 390] on input "Duration: 5 minutes" at bounding box center [732, 389] width 629 height 21
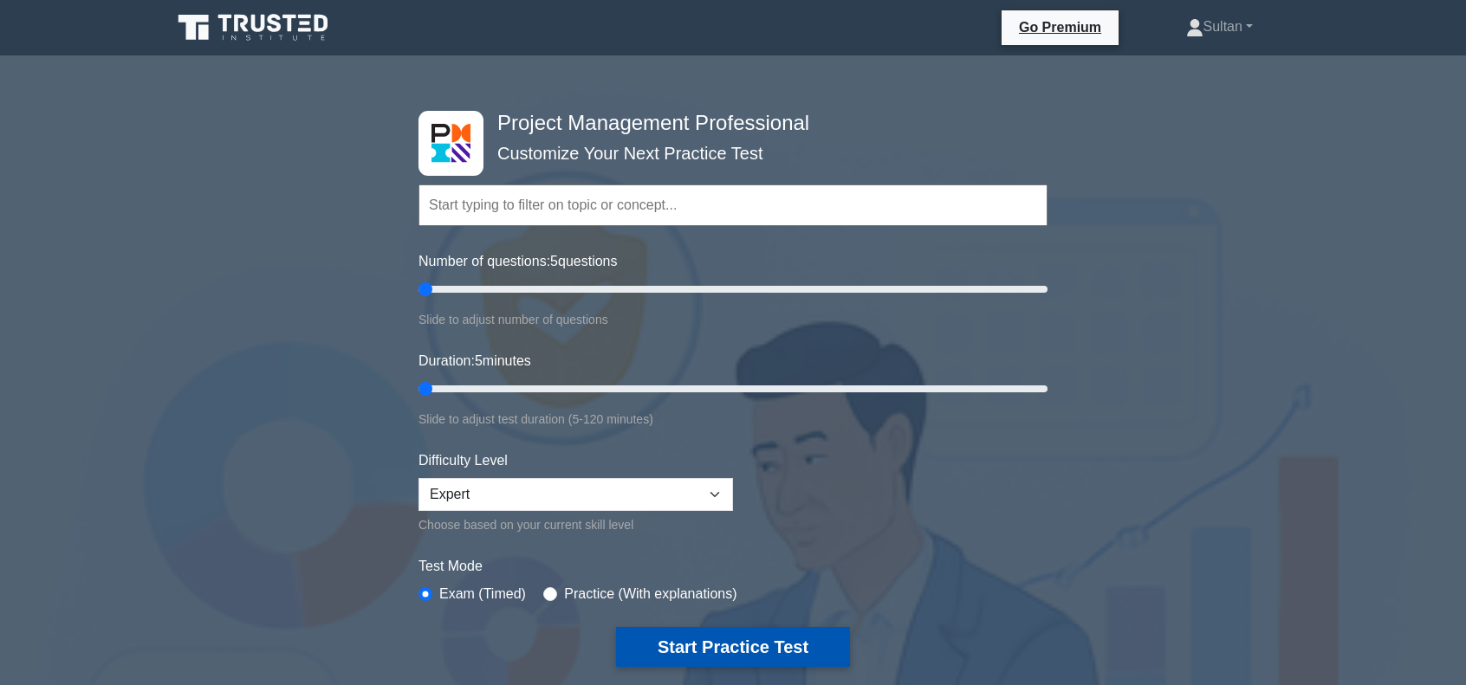
click at [700, 641] on button "Start Practice Test" at bounding box center [733, 647] width 234 height 40
